Goal: Task Accomplishment & Management: Complete application form

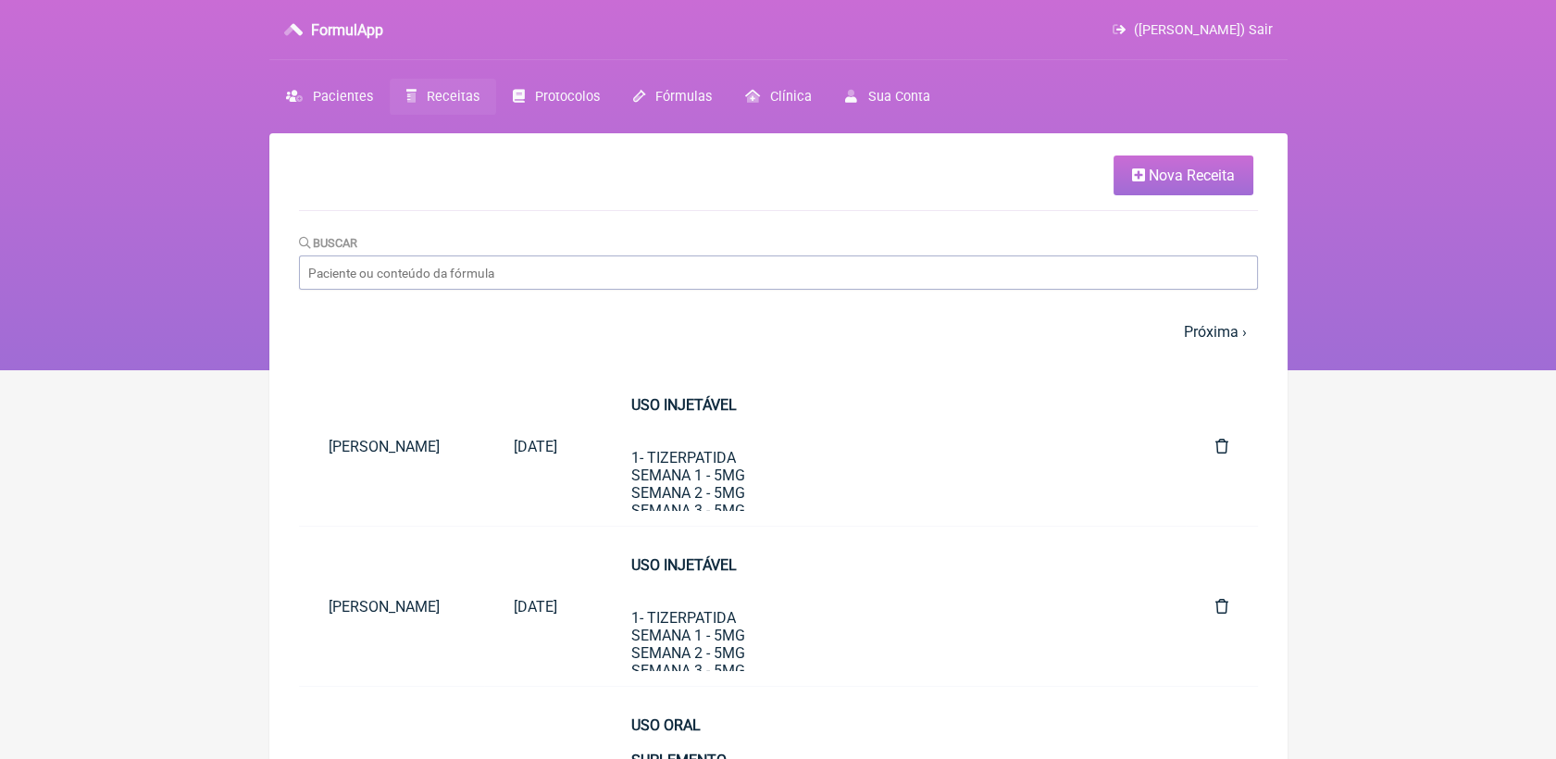
click at [1151, 173] on span "Nova Receita" at bounding box center [1192, 176] width 86 height 18
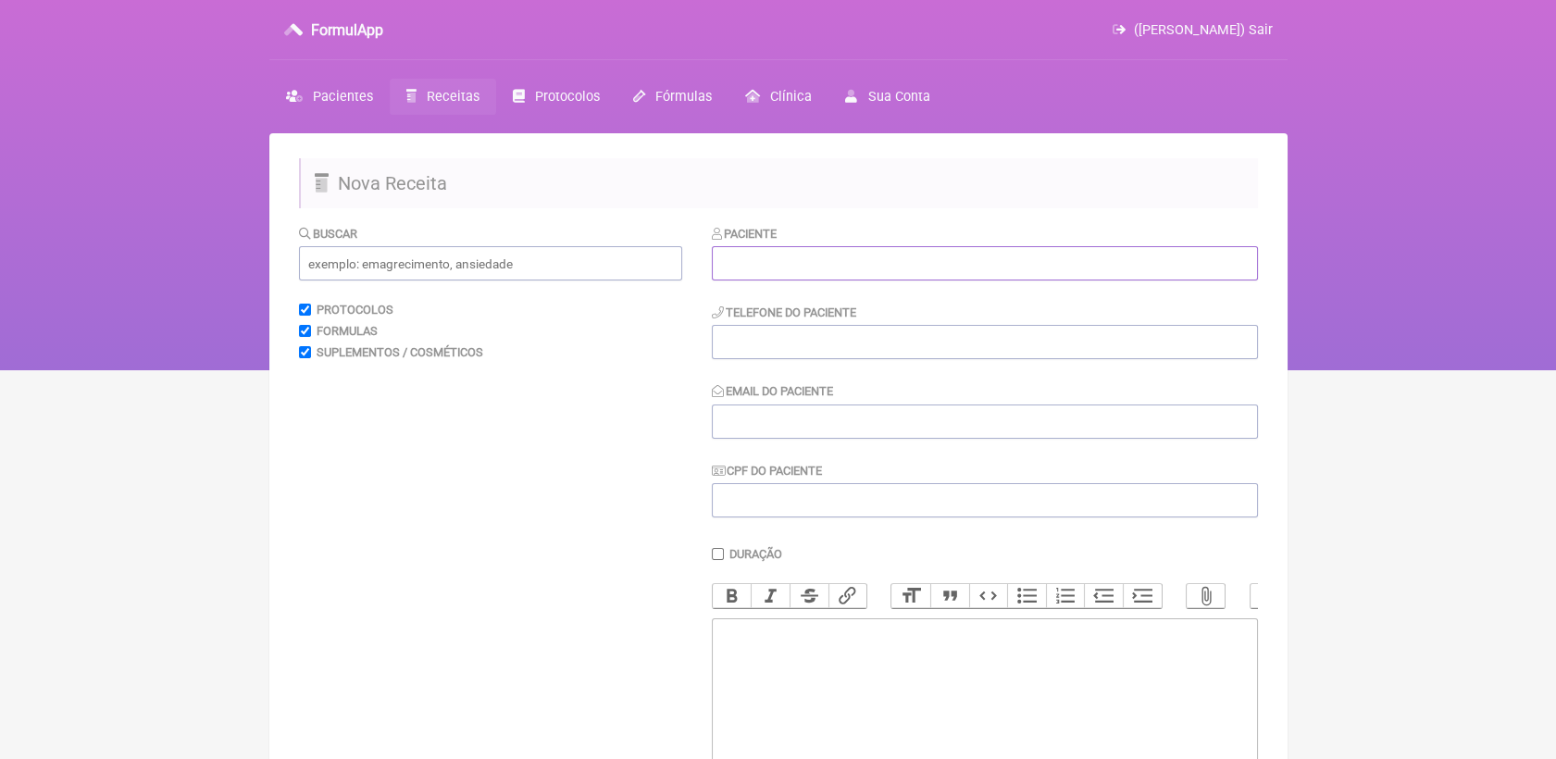
click at [778, 259] on input "text" at bounding box center [985, 263] width 546 height 34
paste input "[PERSON_NAME]"
type input "[PERSON_NAME]"
click at [801, 333] on input "tel" at bounding box center [985, 342] width 546 height 34
paste input "[PHONE_NUMBER]"
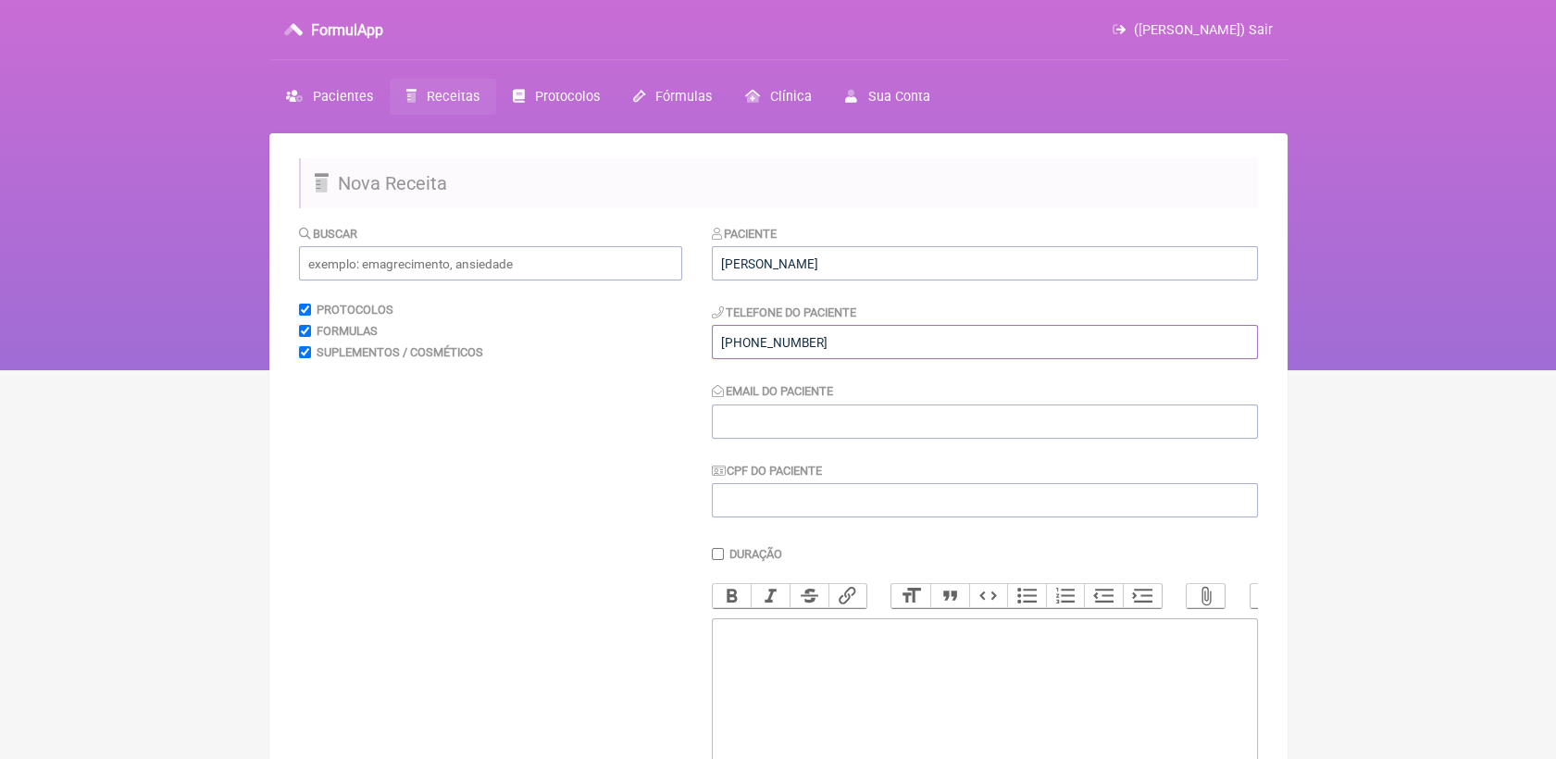
type input "[PHONE_NUMBER]"
click at [805, 432] on input "Email do Paciente" at bounding box center [985, 422] width 546 height 34
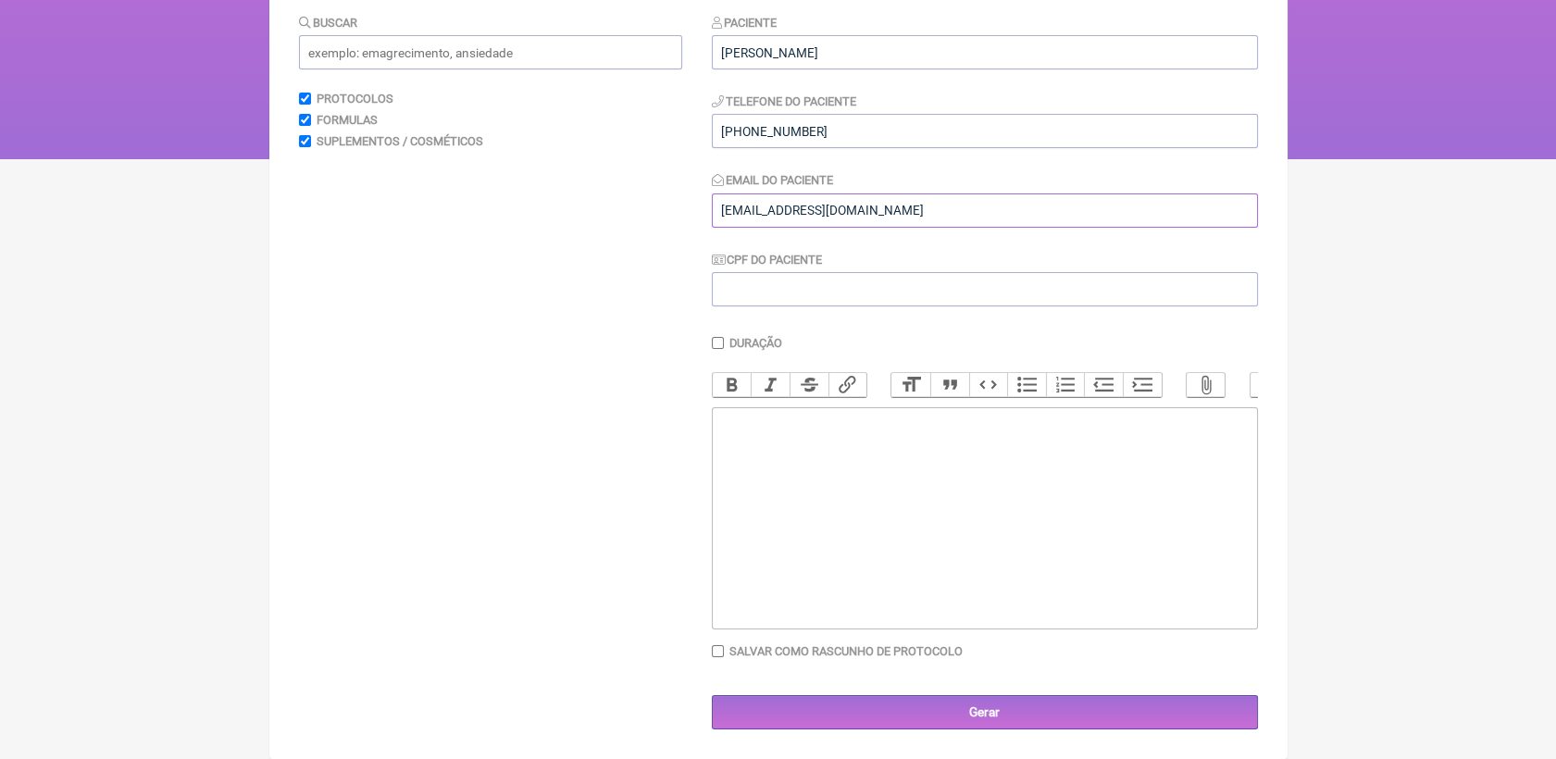
scroll to position [232, 0]
type input "[EMAIL_ADDRESS][DOMAIN_NAME]"
click at [813, 465] on trix-editor at bounding box center [985, 518] width 546 height 222
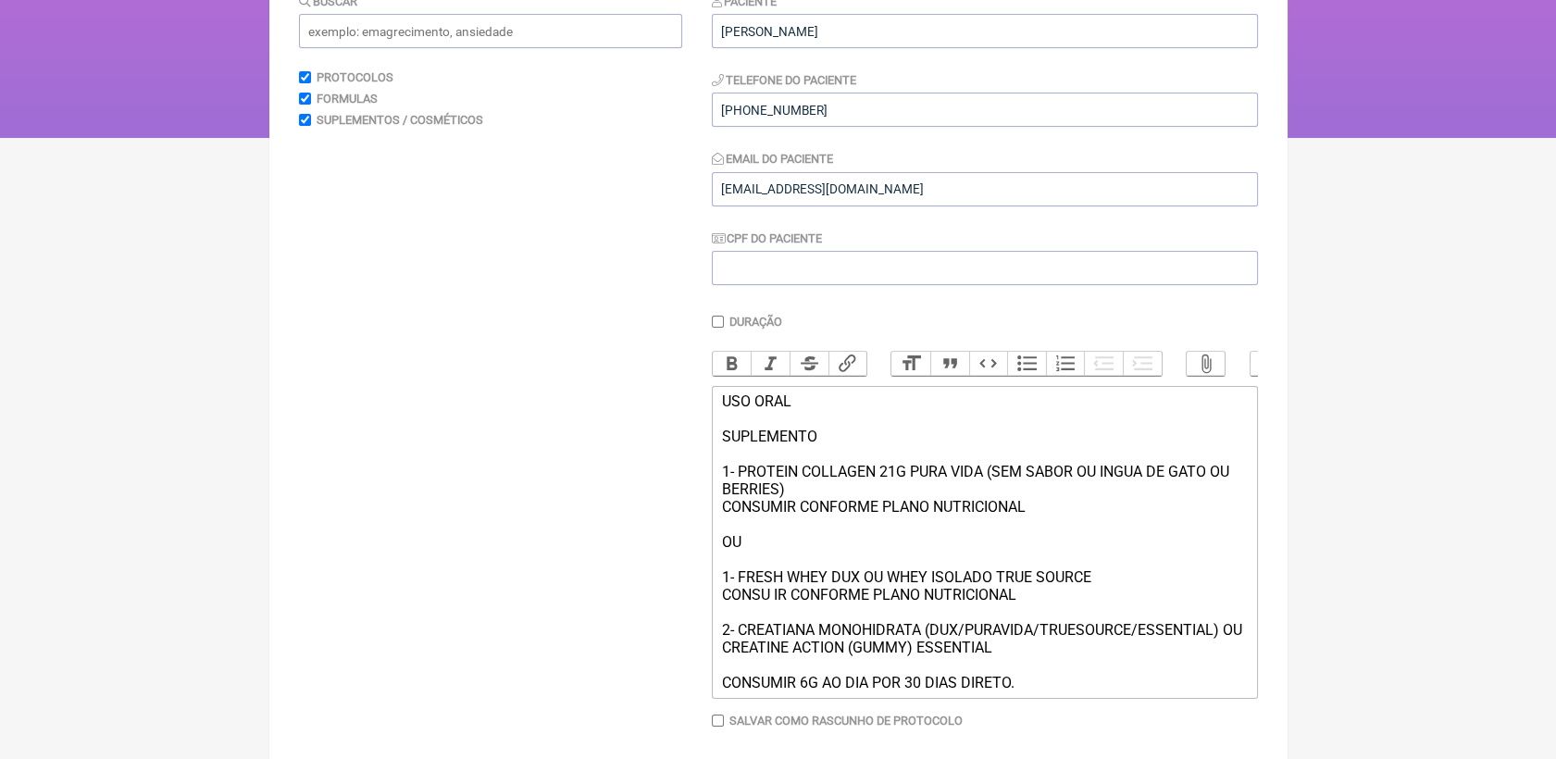
type trix-editor "<div>USO ORAL<br><br>SUPLEMENTO<br><br>1- PROTEIN COLLAGEN 21G PURA VIDA (SEM S…"
drag, startPoint x: 717, startPoint y: 429, endPoint x: 821, endPoint y: 457, distance: 107.6
click at [821, 457] on trix-editor "USO ORAL SUPLEMENTO 1- PROTEIN COLLAGEN 21G PURA VIDA (SEM SABOR OU INGUA DE GA…" at bounding box center [985, 542] width 546 height 313
click at [728, 376] on button "Bold" at bounding box center [732, 364] width 39 height 24
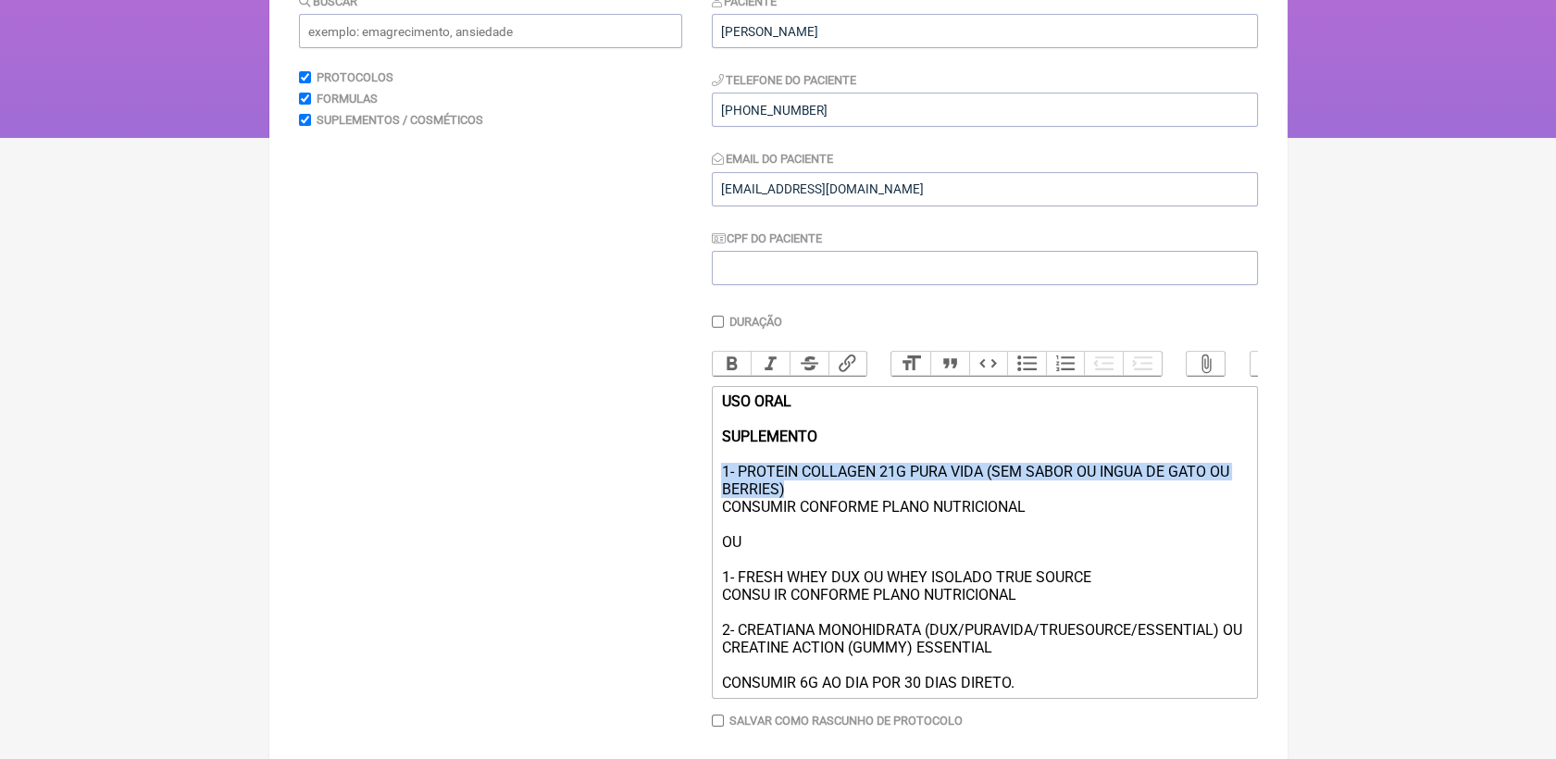
drag, startPoint x: 724, startPoint y: 496, endPoint x: 1240, endPoint y: 514, distance: 516.8
click at [1240, 514] on div "USO ORAL SUPLEMENTO 1- PROTEIN COLLAGEN 21G PURA VIDA (SEM SABOR OU INGUA DE GA…" at bounding box center [984, 541] width 526 height 299
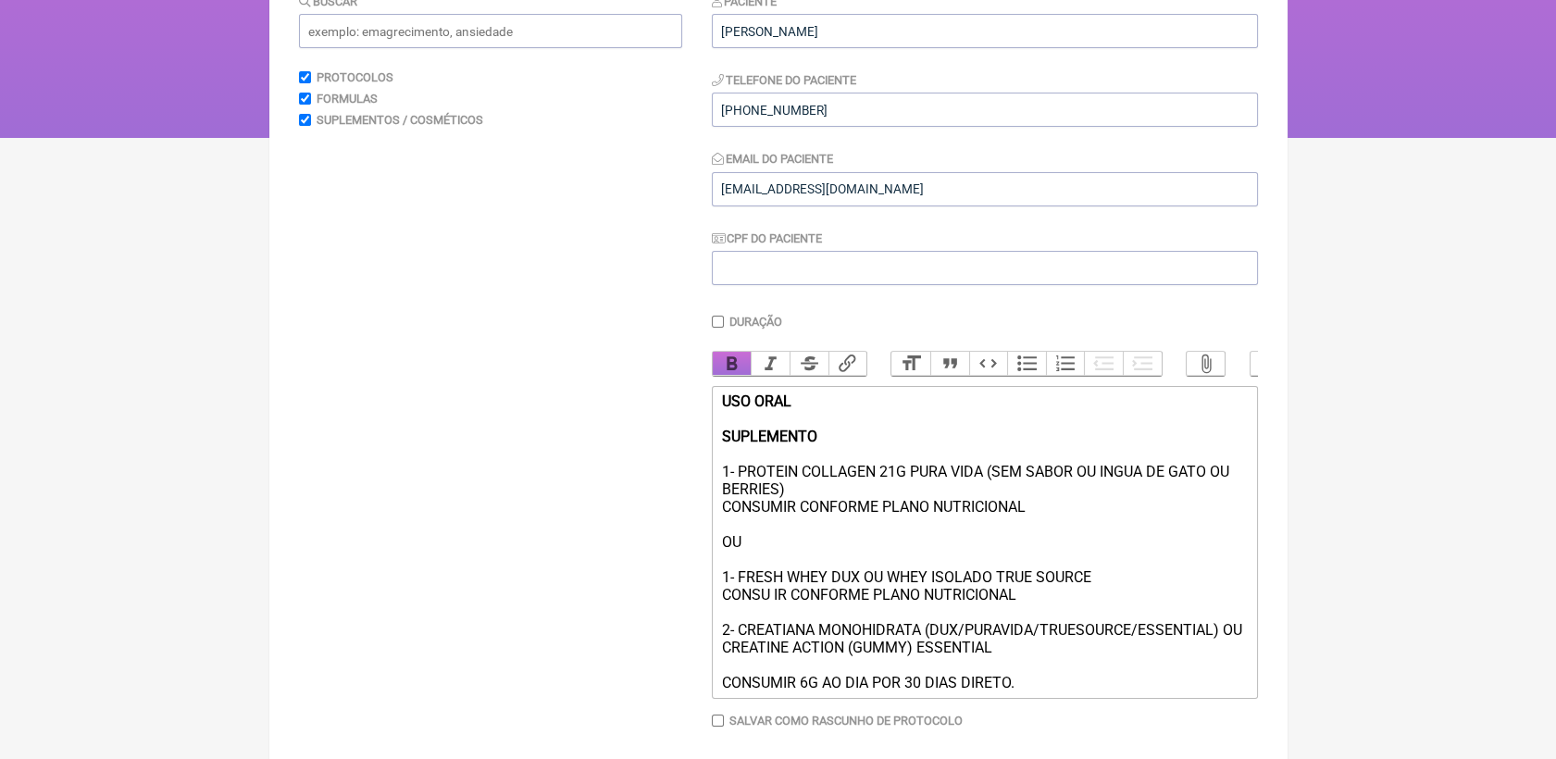
click at [726, 363] on button "Bold" at bounding box center [732, 364] width 39 height 24
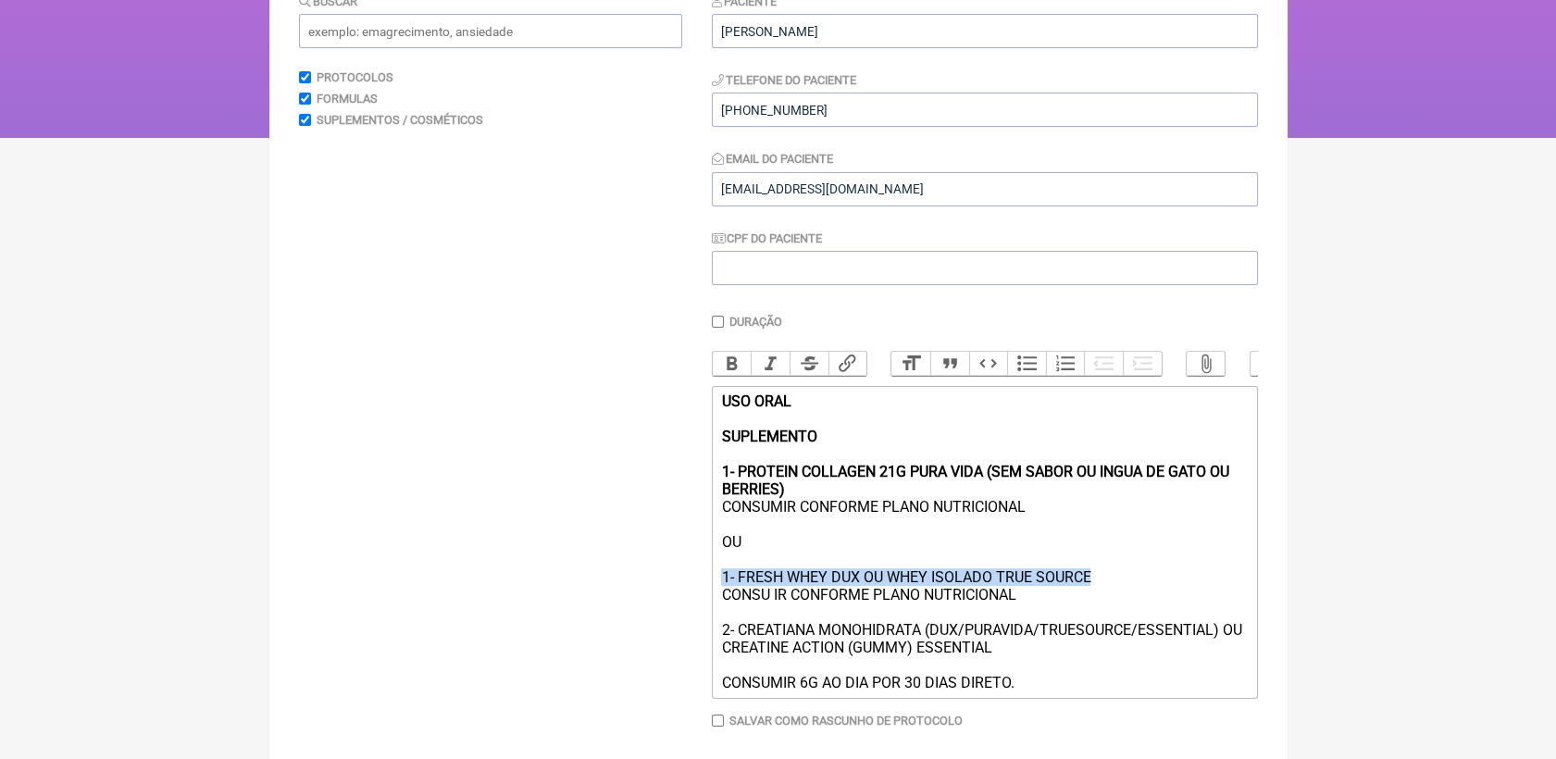
drag, startPoint x: 714, startPoint y: 604, endPoint x: 1111, endPoint y: 604, distance: 397.1
click at [1111, 604] on trix-editor "USO ORAL SUPLEMENTO 1- PROTEIN COLLAGEN 21G PURA VIDA (SEM SABOR OU INGUA DE GA…" at bounding box center [985, 542] width 546 height 313
click at [727, 374] on button "Bold" at bounding box center [732, 364] width 39 height 24
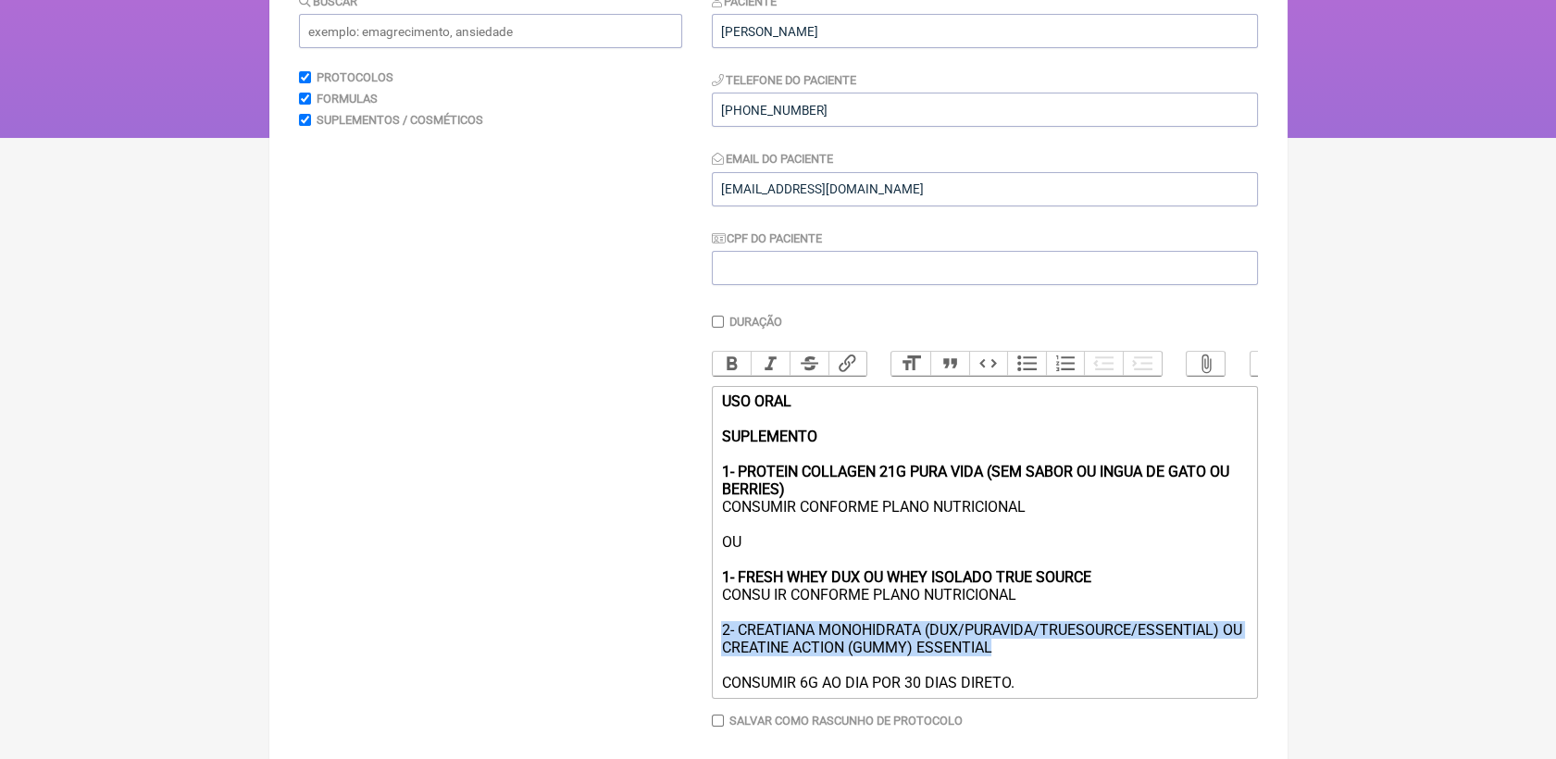
drag, startPoint x: 725, startPoint y: 653, endPoint x: 1050, endPoint y: 680, distance: 326.0
click at [1050, 680] on div "USO ORAL SUPLEMENTO 1- PROTEIN COLLAGEN 21G PURA VIDA (SEM SABOR OU INGUA DE GA…" at bounding box center [984, 541] width 526 height 299
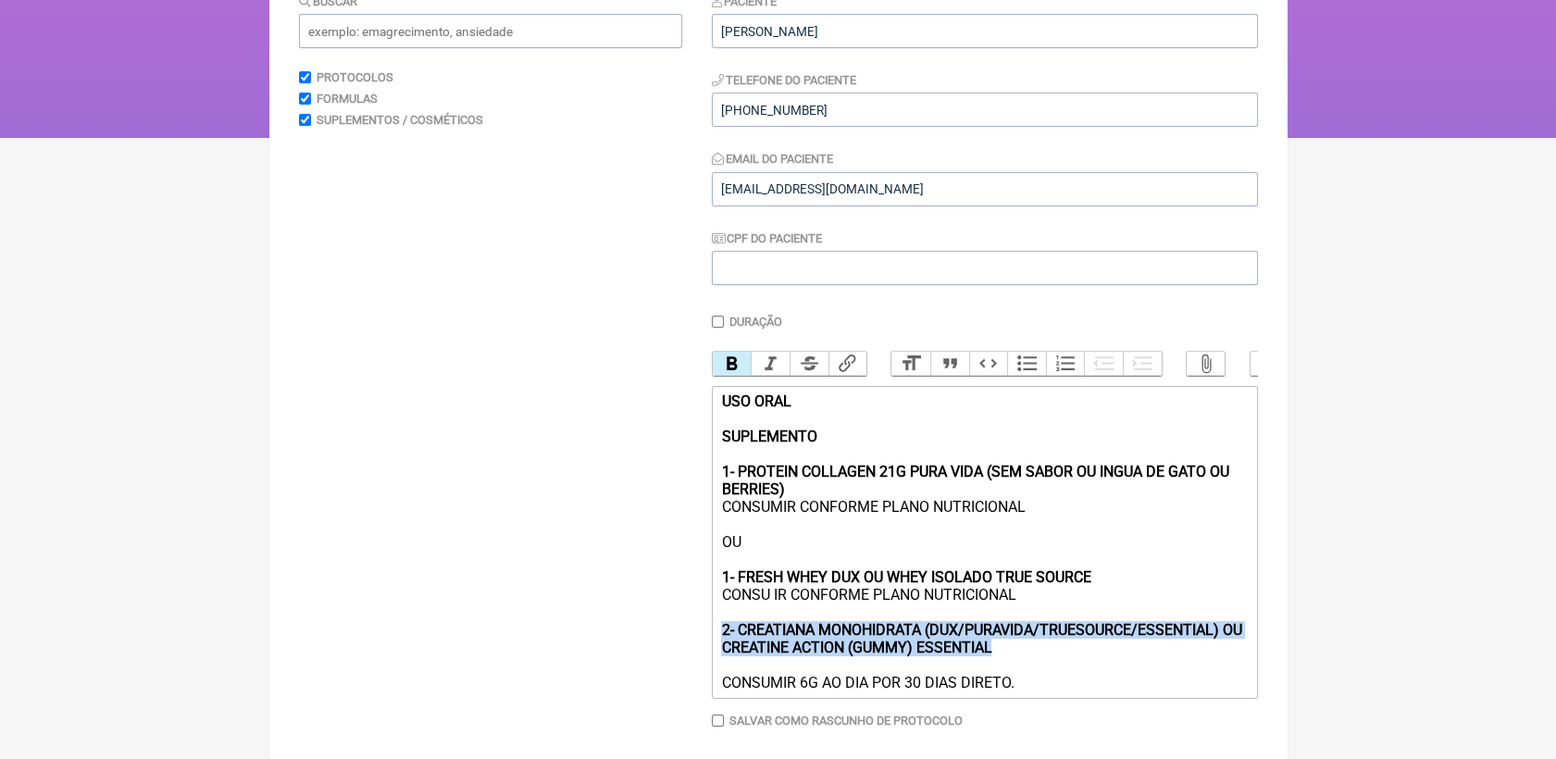
click at [726, 376] on button "Bold" at bounding box center [732, 364] width 39 height 24
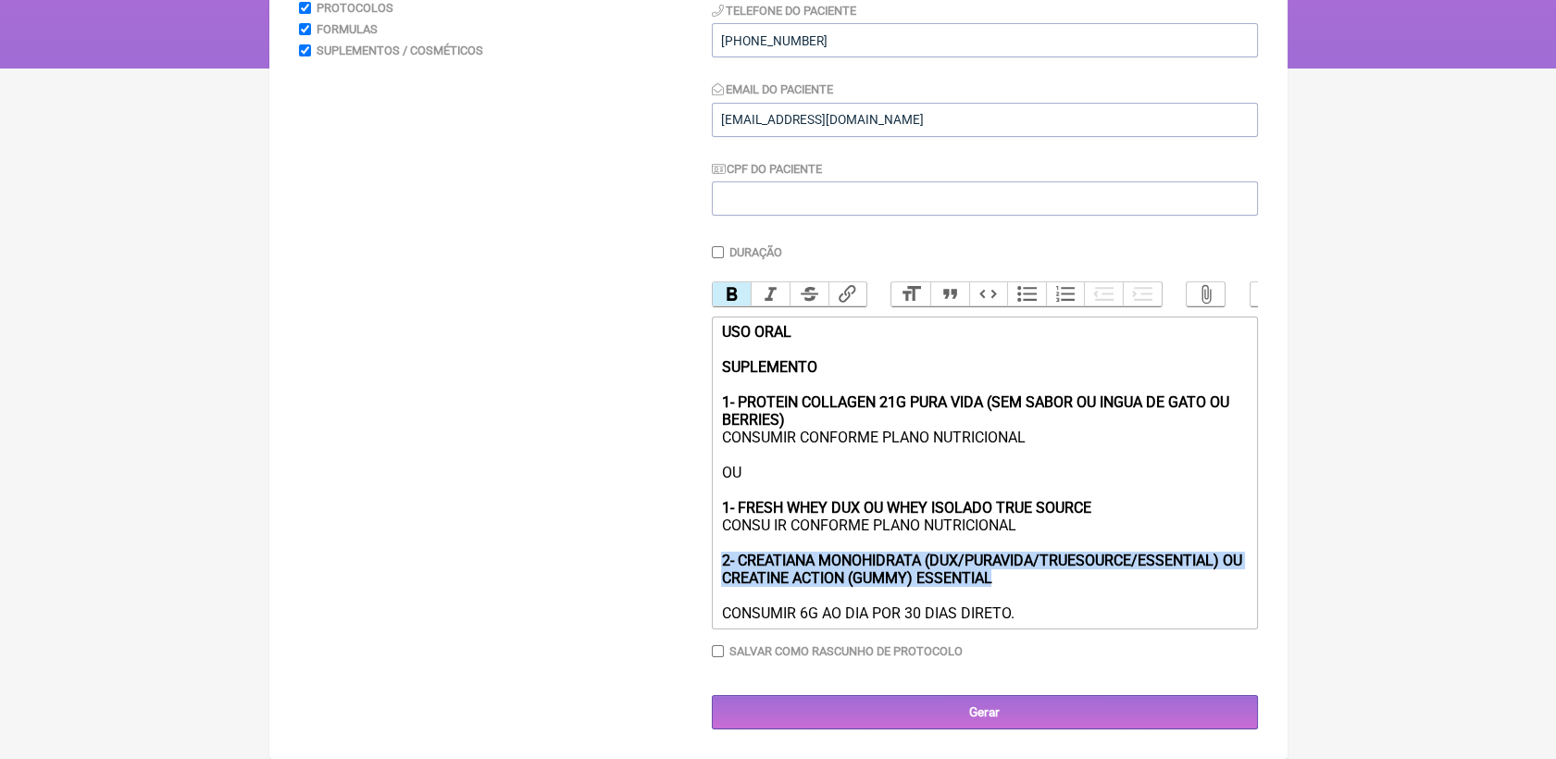
scroll to position [331, 0]
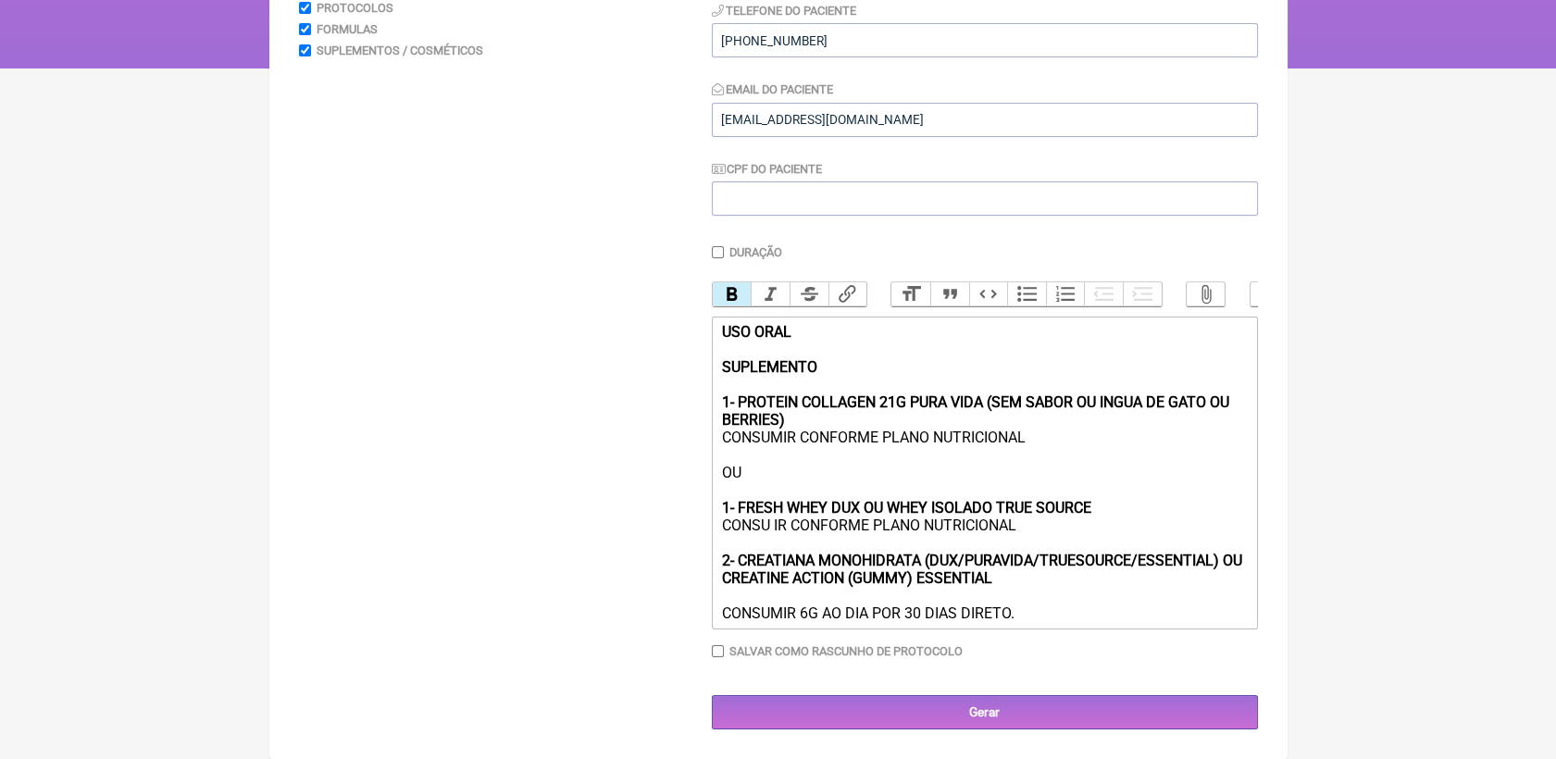
click at [927, 691] on div "Paciente [PERSON_NAME] Telefone do Paciente [PHONE_NUMBER] Email do Paciente [E…" at bounding box center [985, 325] width 546 height 807
click at [928, 703] on input "Gerar" at bounding box center [985, 712] width 546 height 34
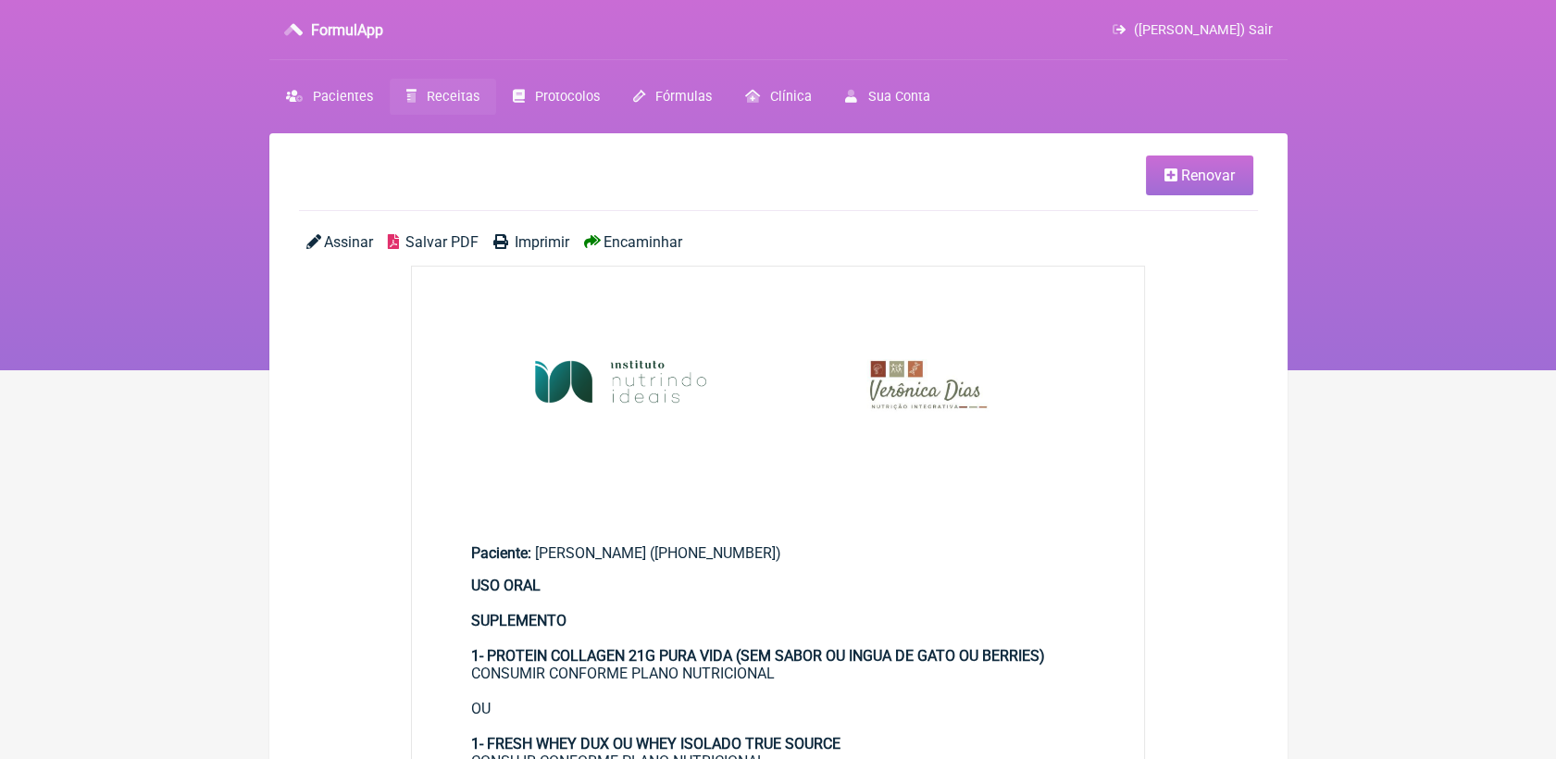
click at [408, 243] on span "Salvar PDF" at bounding box center [441, 242] width 73 height 18
click at [435, 100] on span "Receitas" at bounding box center [453, 97] width 53 height 16
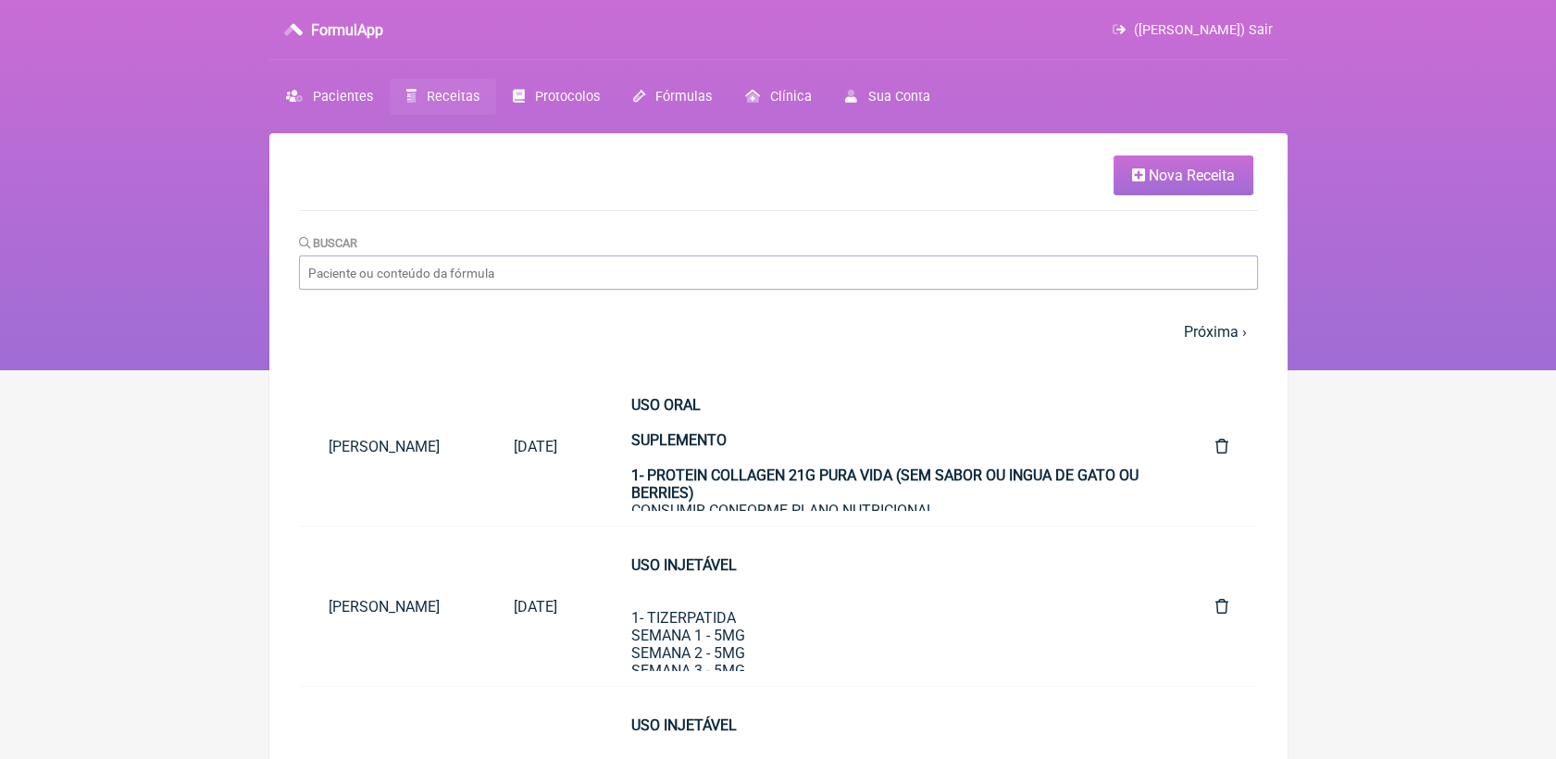
click at [437, 100] on span "Receitas" at bounding box center [453, 97] width 53 height 16
click at [1142, 189] on link "Nova Receita" at bounding box center [1184, 176] width 140 height 40
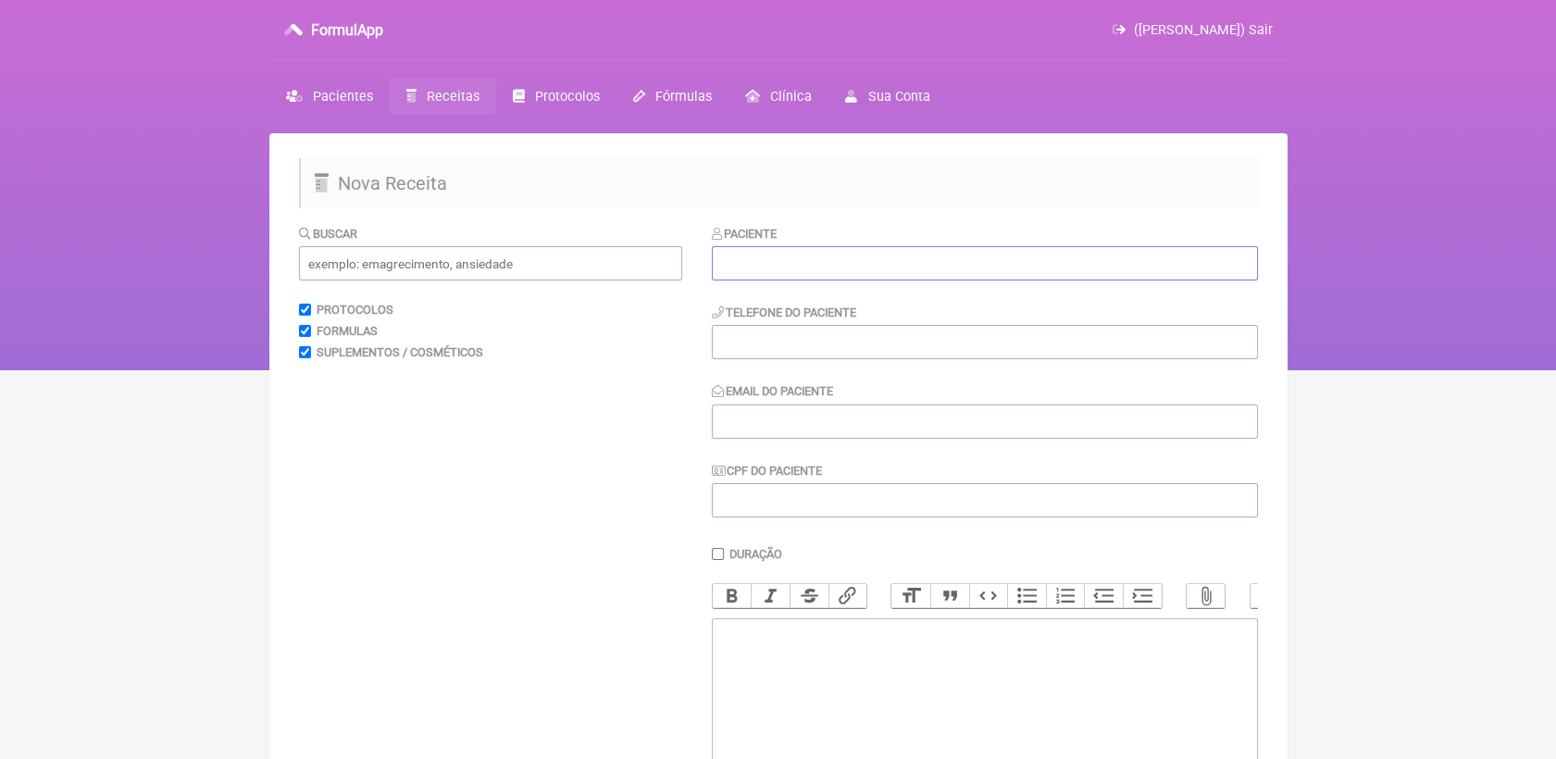
click at [755, 268] on input "text" at bounding box center [985, 263] width 546 height 34
paste input "Laryssa Ferreira Lima de Vasconcelos"
type input "Laryssa Ferreira Lima de Vasconcelos"
click at [757, 344] on input "tel" at bounding box center [985, 342] width 546 height 34
